Goal: Task Accomplishment & Management: Manage account settings

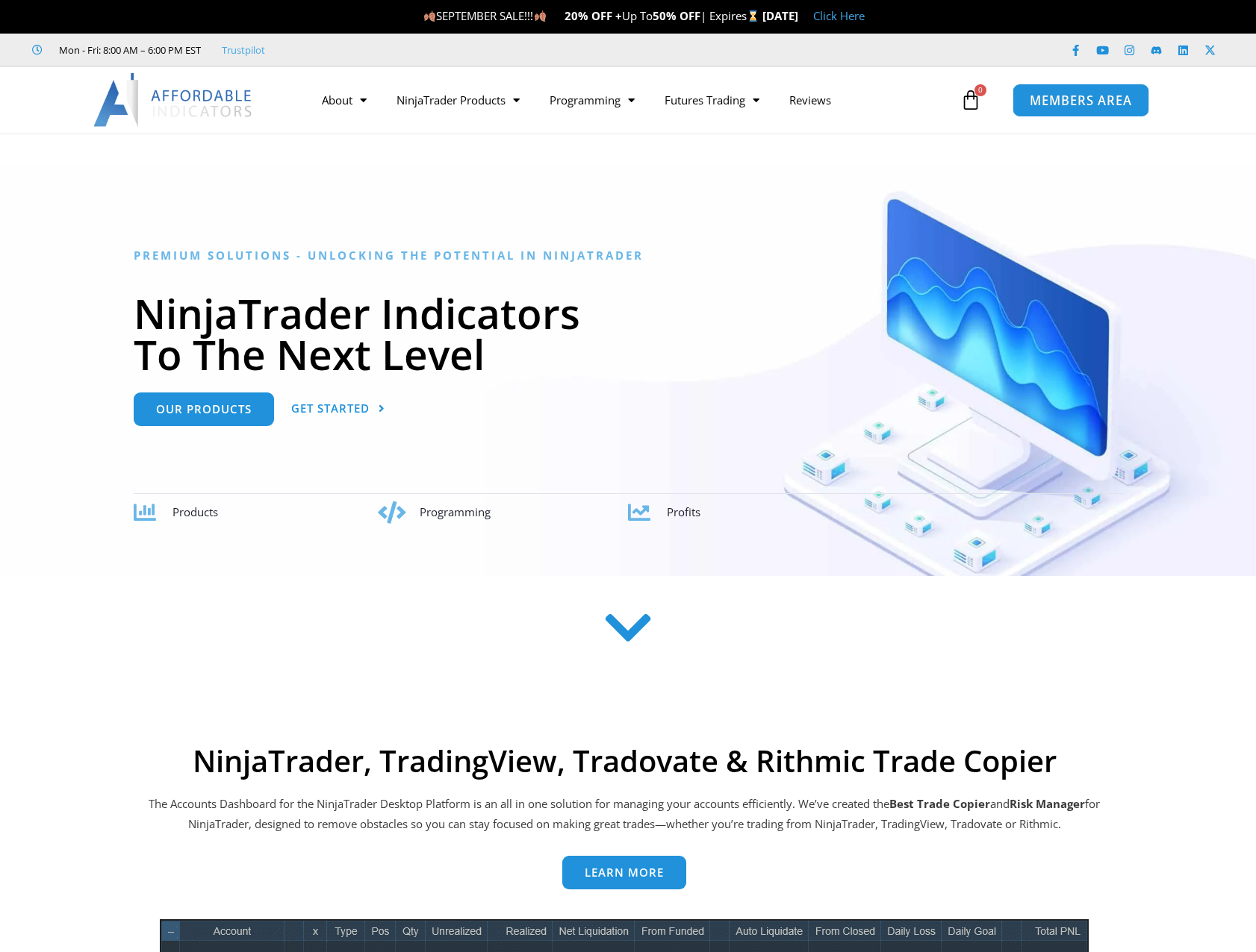
click at [1075, 98] on span "MEMBERS AREA" at bounding box center [1080, 100] width 102 height 13
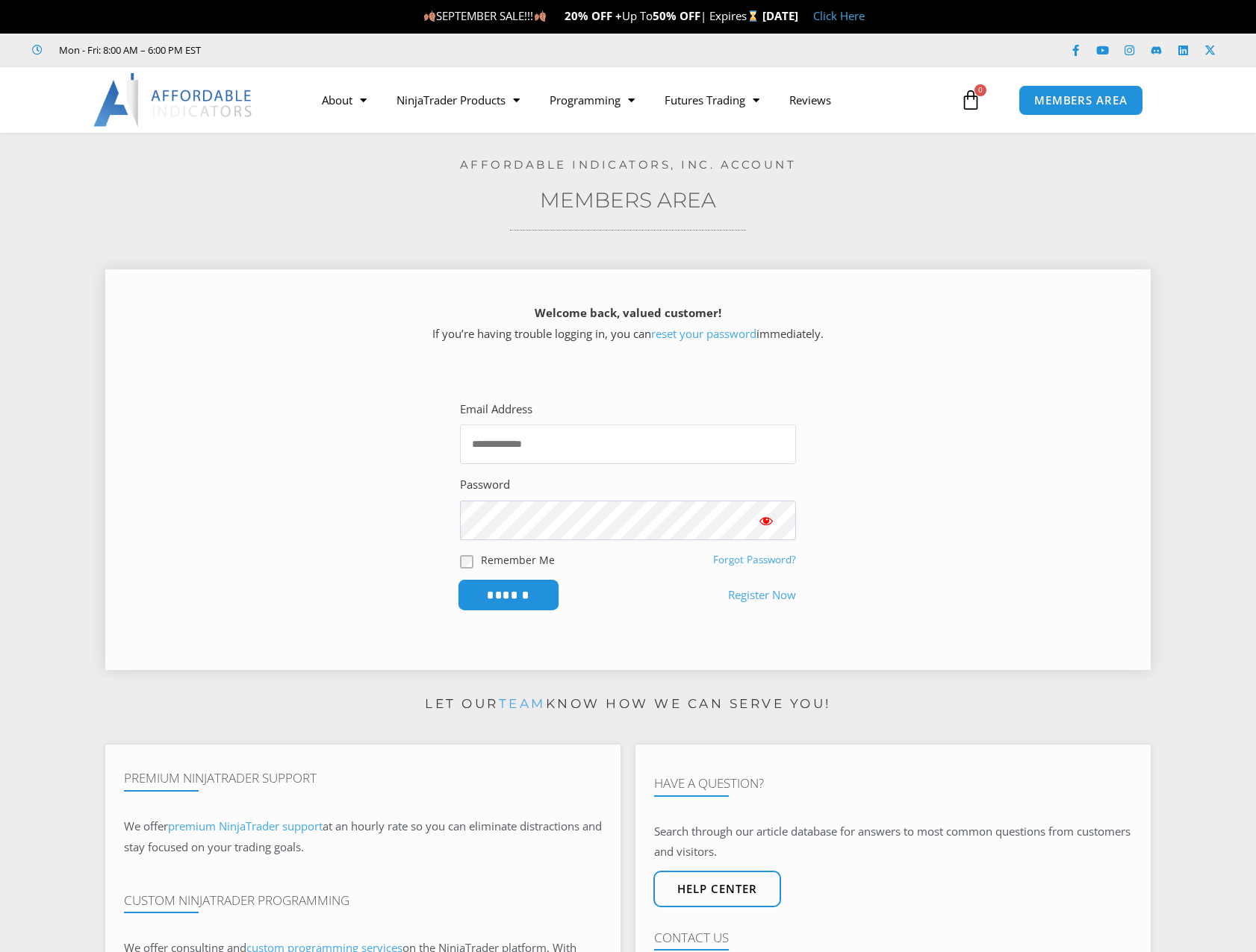
type input "**********"
click at [500, 590] on input "******" at bounding box center [509, 595] width 102 height 32
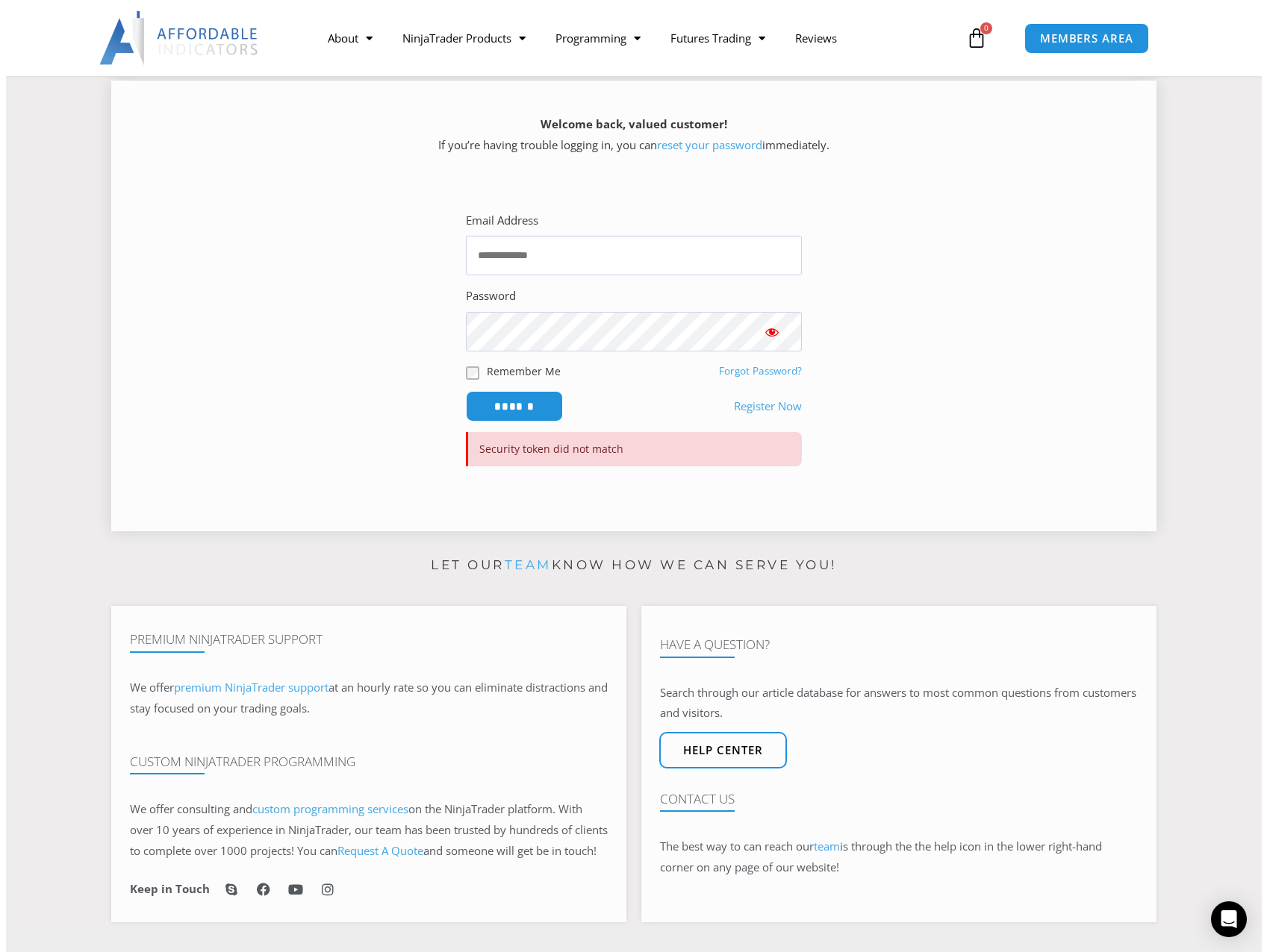
scroll to position [224, 0]
